Goal: Task Accomplishment & Management: Manage account settings

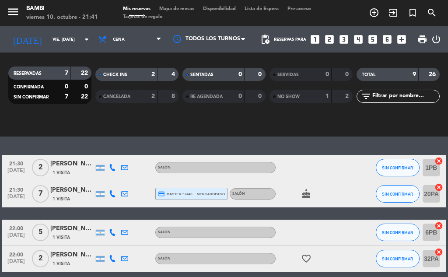
scroll to position [301, 0]
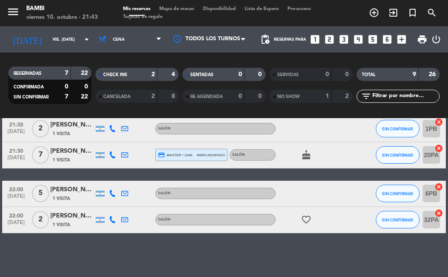
click at [206, 154] on span "mercadopago" at bounding box center [211, 155] width 28 height 6
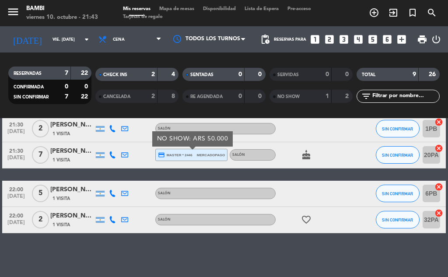
click at [358, 150] on div at bounding box center [361, 155] width 24 height 26
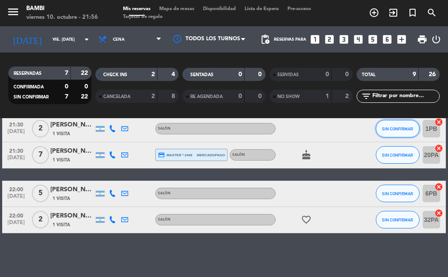
click at [399, 131] on button "SIN CONFIRMAR" at bounding box center [398, 129] width 44 height 18
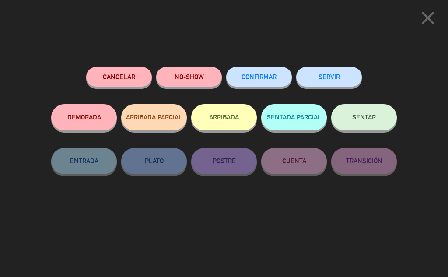
click at [188, 79] on button "NO-SHOW" at bounding box center [189, 77] width 66 height 20
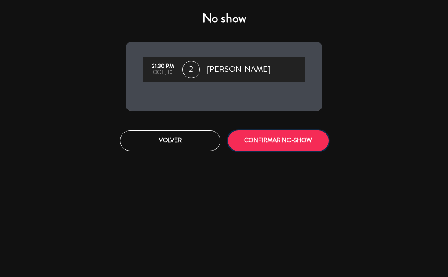
click at [308, 139] on button "CONFIRMAR NO-SHOW" at bounding box center [278, 140] width 101 height 21
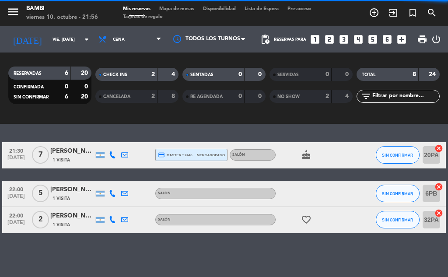
scroll to position [275, 0]
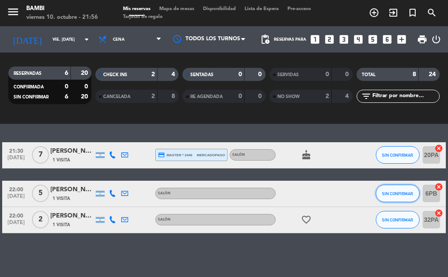
click at [403, 196] on button "SIN CONFIRMAR" at bounding box center [398, 194] width 44 height 18
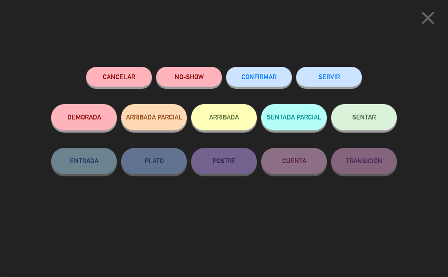
click at [244, 116] on button "ARRIBADA" at bounding box center [224, 117] width 66 height 26
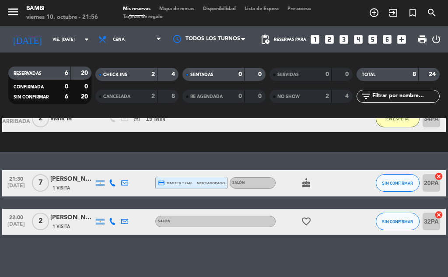
scroll to position [287, 0]
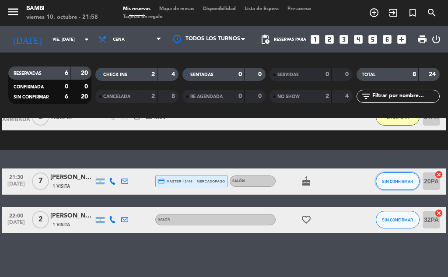
click at [389, 180] on span "SIN CONFIRMAR" at bounding box center [397, 181] width 31 height 5
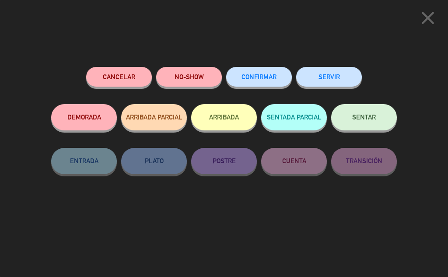
click at [241, 115] on button "ARRIBADA" at bounding box center [224, 117] width 66 height 26
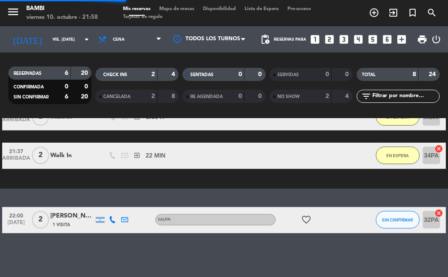
scroll to position [275, 0]
click at [391, 221] on span "SIN CONFIRMAR" at bounding box center [397, 219] width 31 height 5
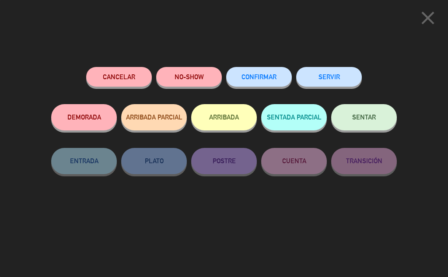
click at [244, 112] on button "ARRIBADA" at bounding box center [224, 117] width 66 height 26
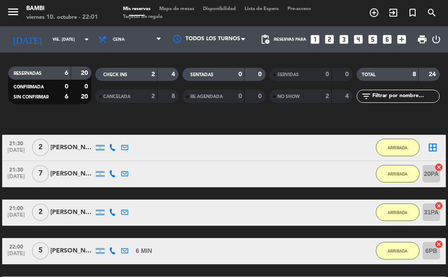
scroll to position [56, 0]
